Goal: Task Accomplishment & Management: Use online tool/utility

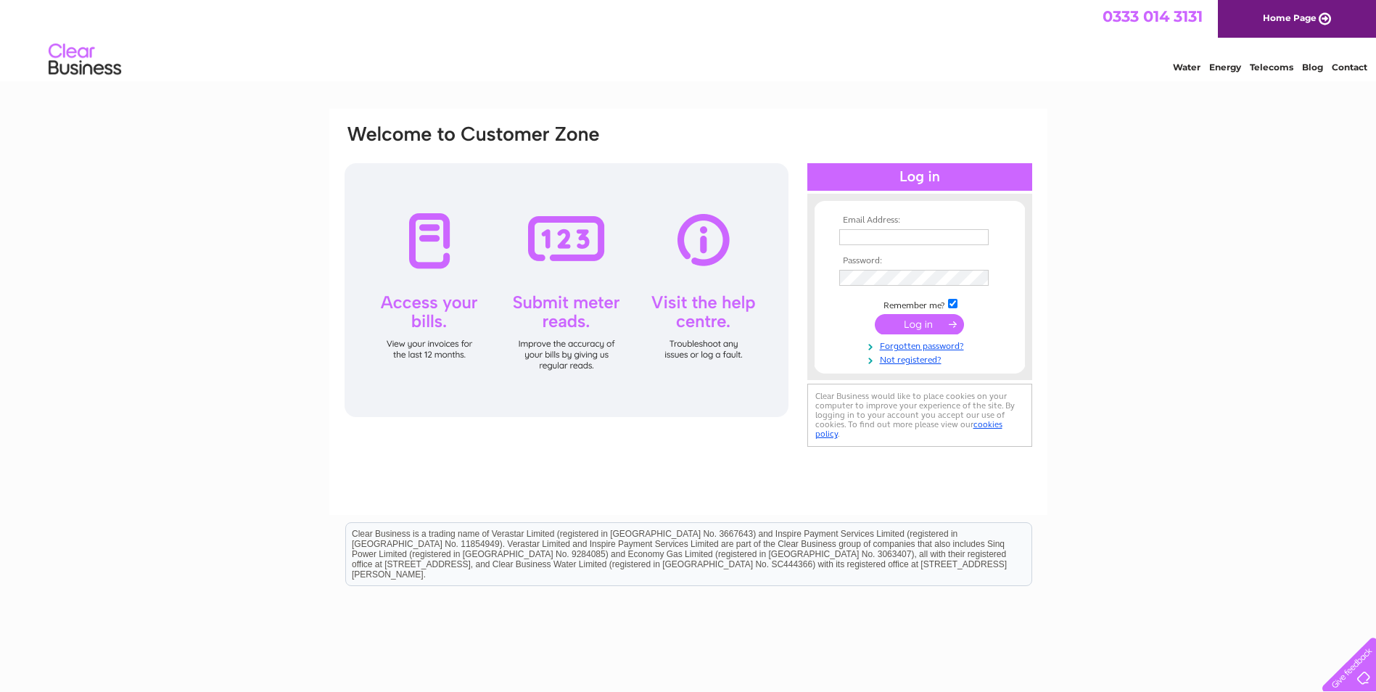
type input "[EMAIL_ADDRESS][DOMAIN_NAME]"
click at [565, 239] on div at bounding box center [567, 290] width 444 height 254
click at [916, 324] on input "submit" at bounding box center [919, 324] width 89 height 20
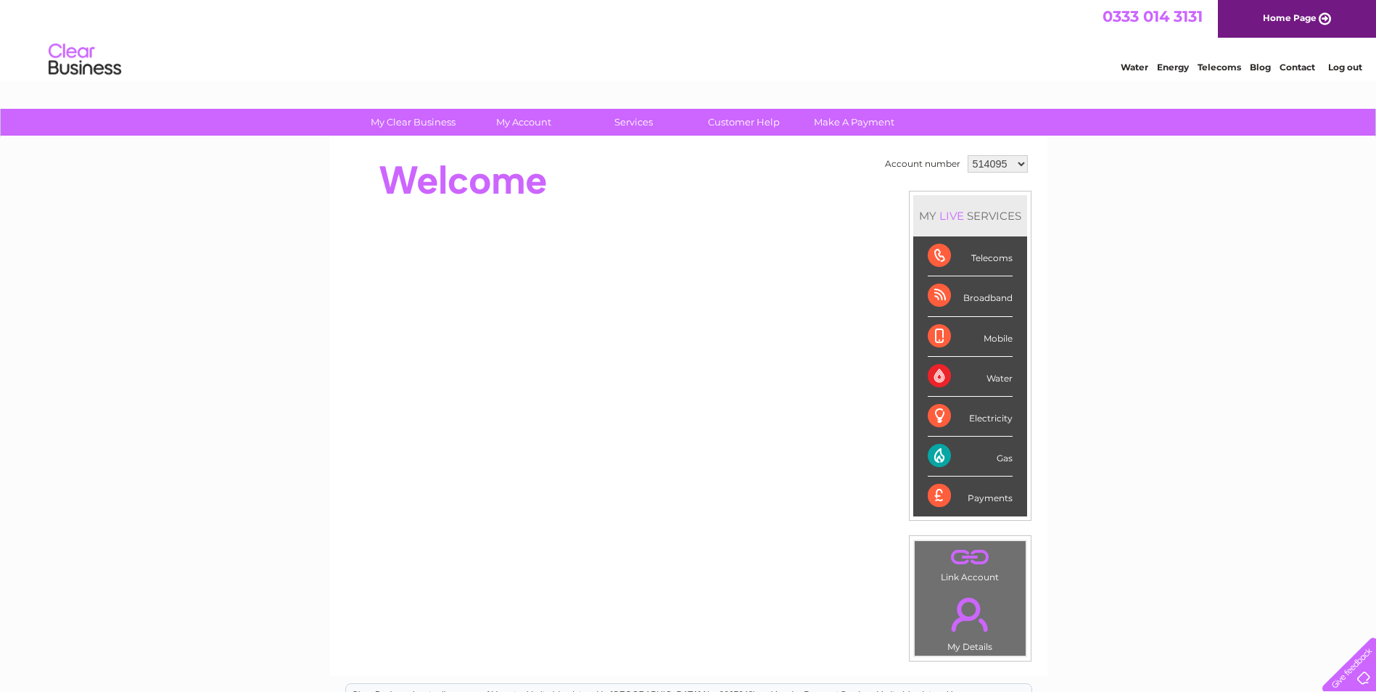
click at [995, 458] on div "Gas" at bounding box center [970, 457] width 85 height 40
click at [939, 453] on div "Gas" at bounding box center [970, 457] width 85 height 40
click at [939, 454] on div "Gas" at bounding box center [970, 457] width 85 height 40
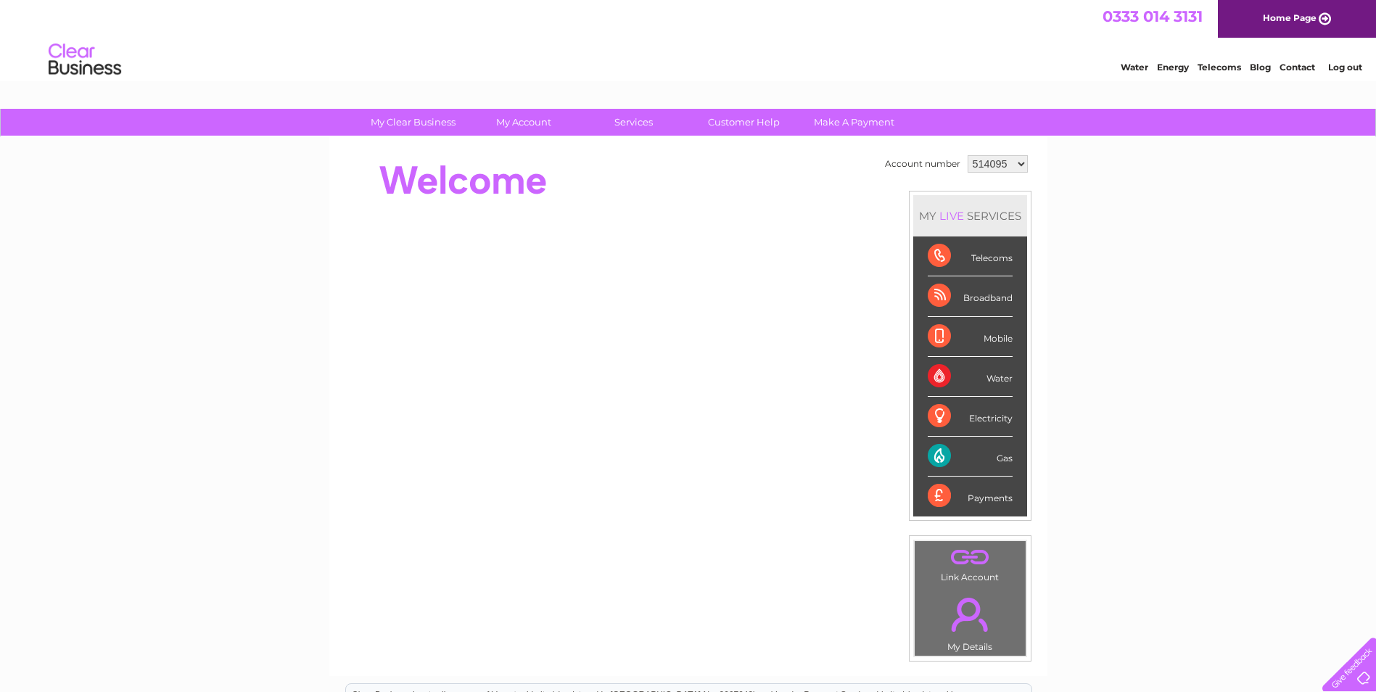
drag, startPoint x: 939, startPoint y: 454, endPoint x: 1003, endPoint y: 459, distance: 64.7
click at [1003, 459] on div "Gas" at bounding box center [970, 457] width 85 height 40
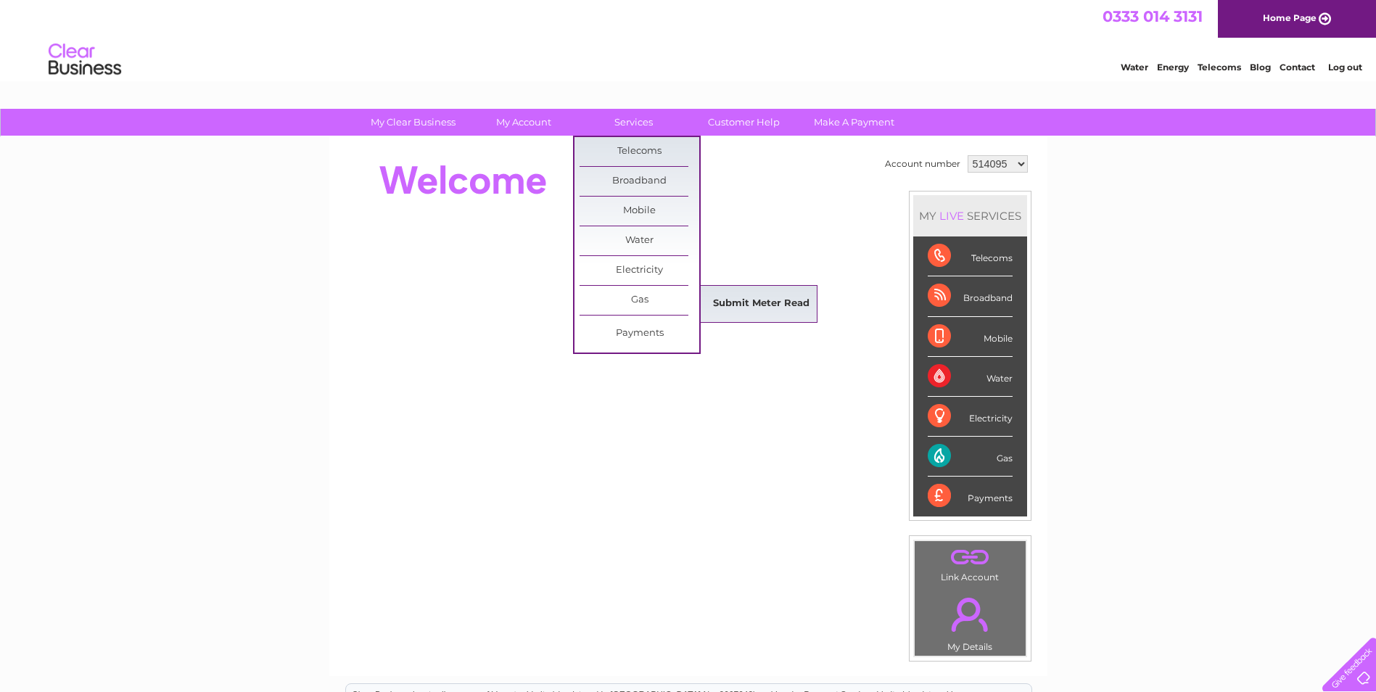
click at [744, 302] on link "Submit Meter Read" at bounding box center [762, 303] width 120 height 29
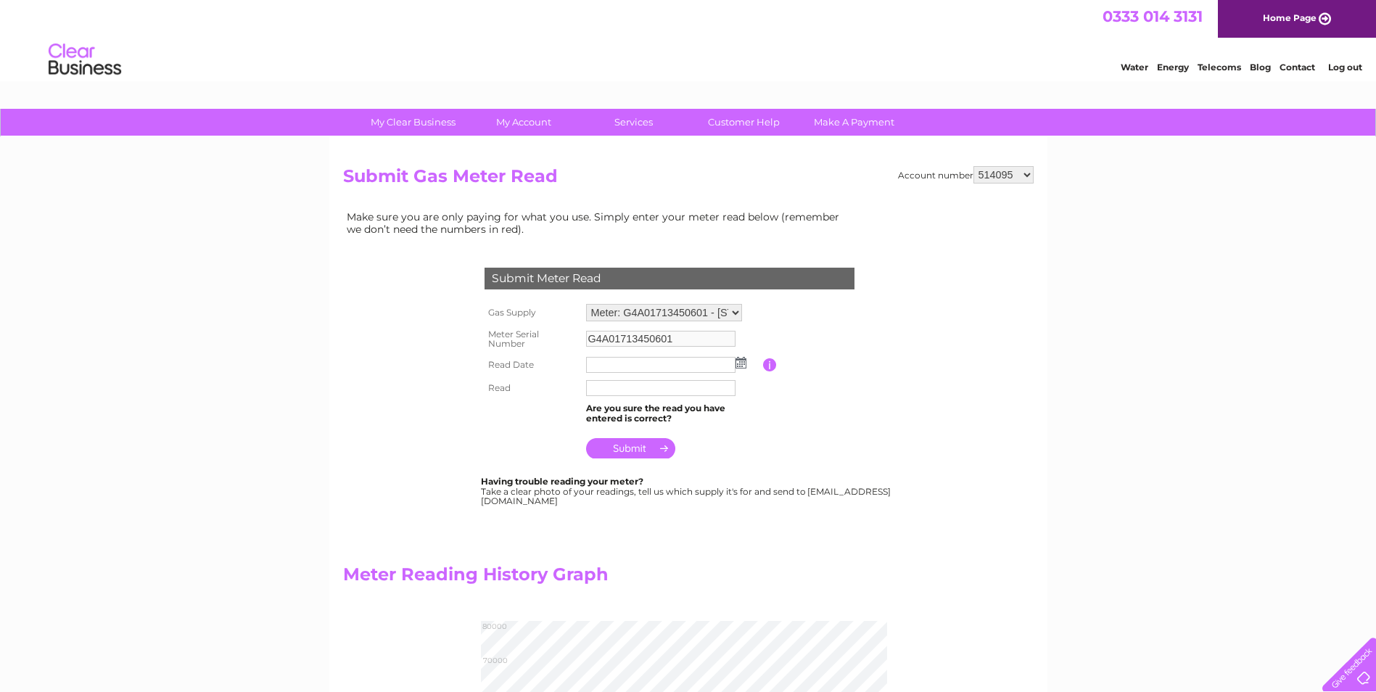
click at [741, 361] on img at bounding box center [741, 363] width 11 height 12
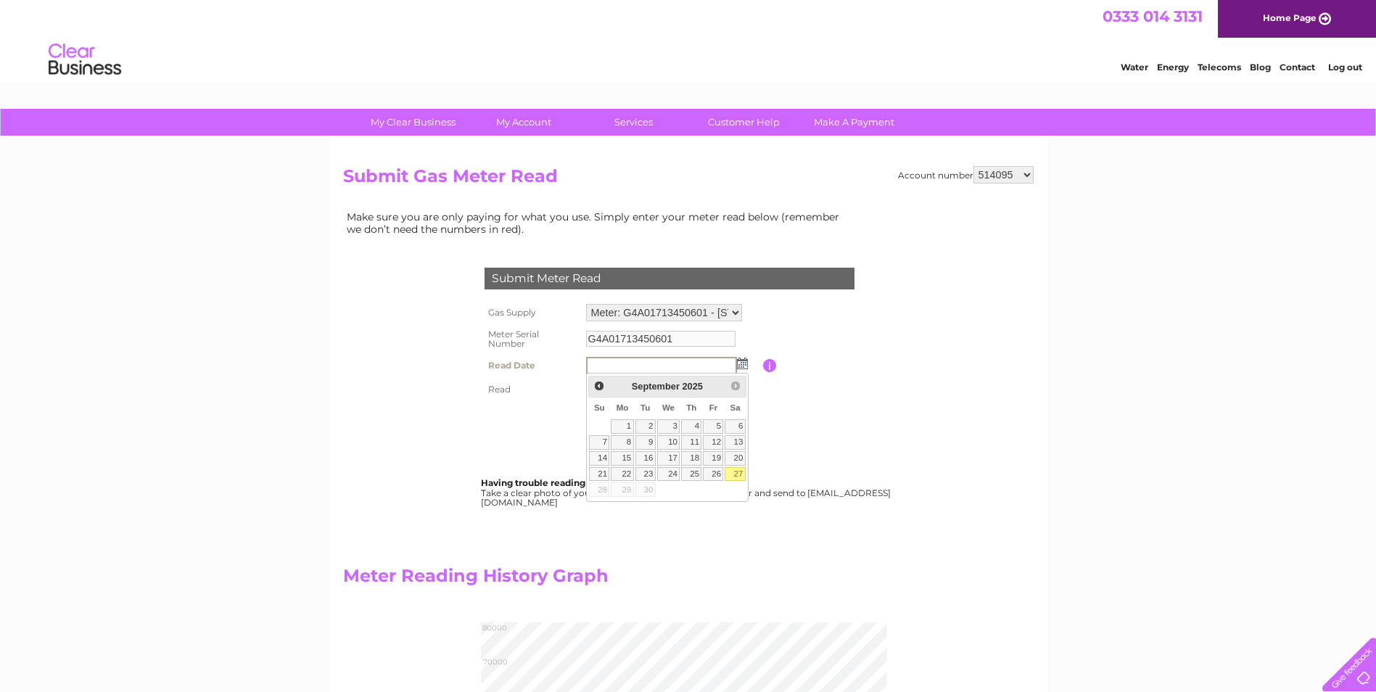
click at [738, 472] on link "27" at bounding box center [735, 474] width 20 height 15
type input "2025/09/27"
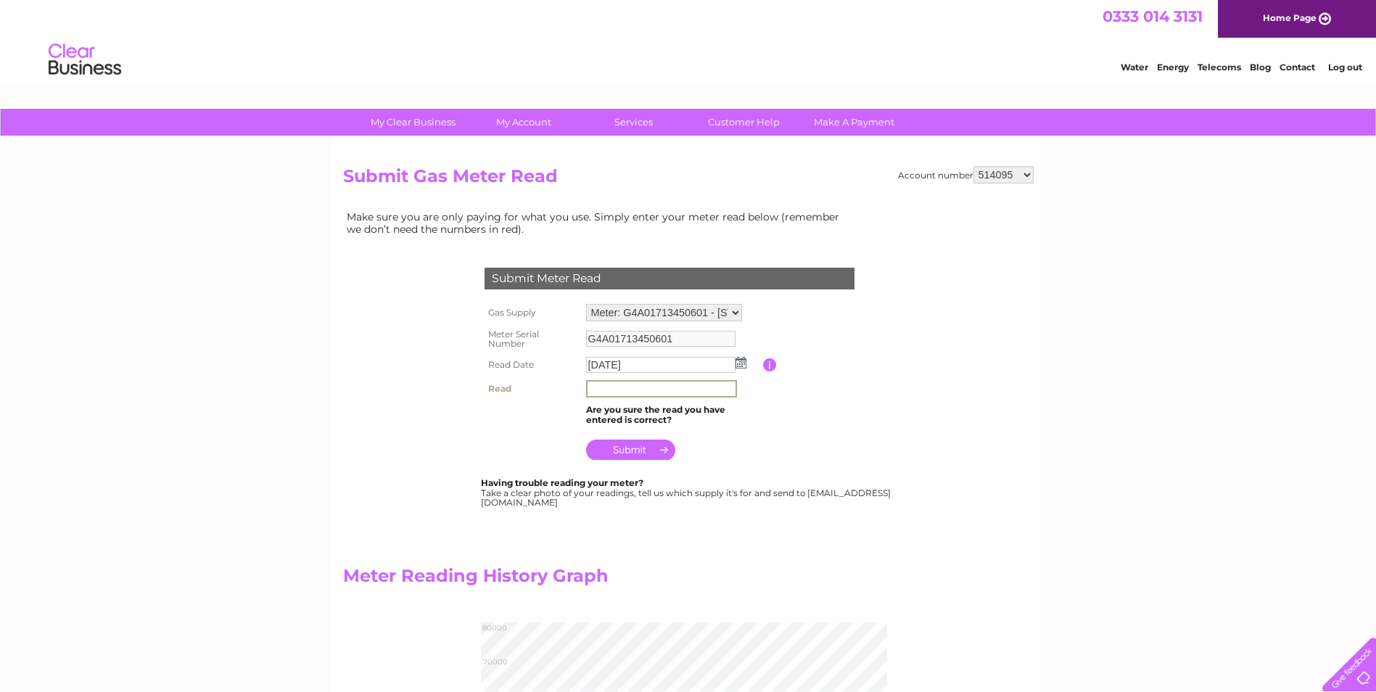
click at [604, 385] on input "text" at bounding box center [661, 388] width 151 height 17
type input "72231"
click at [632, 447] on input "submit" at bounding box center [630, 448] width 89 height 20
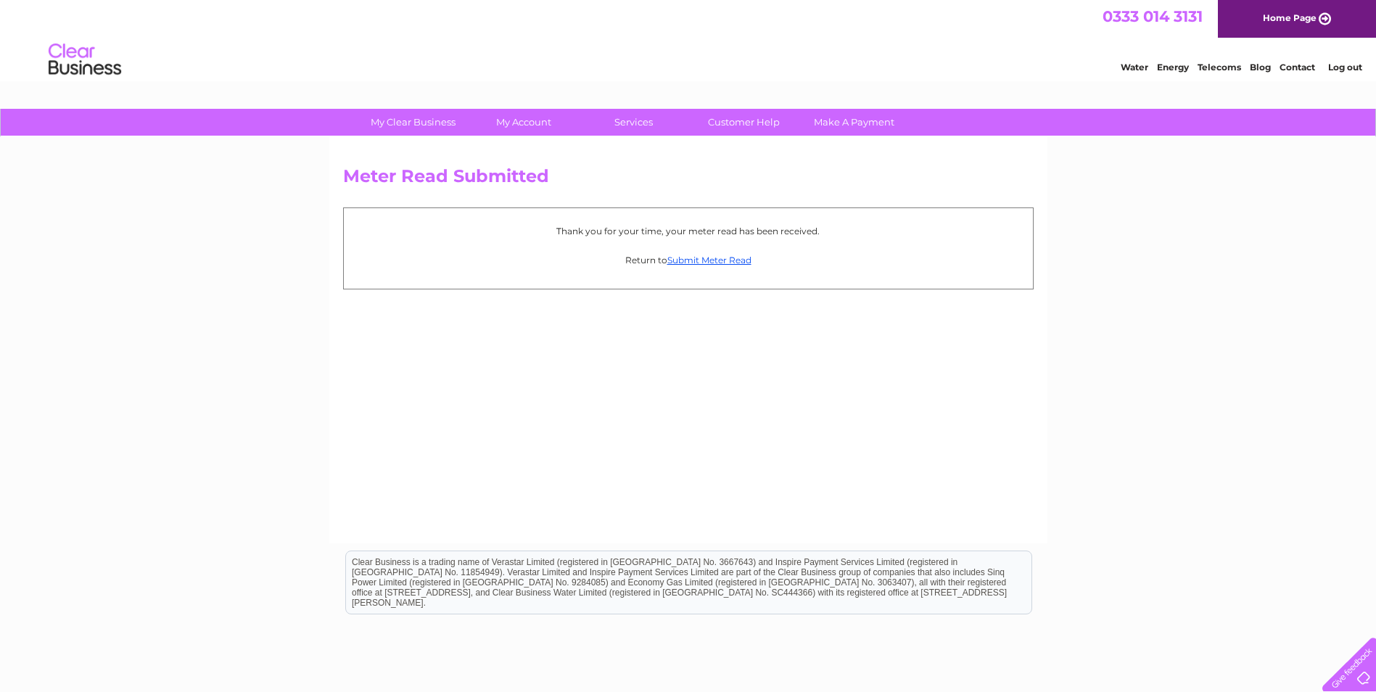
click at [1340, 65] on link "Log out" at bounding box center [1345, 67] width 34 height 11
